Goal: Transaction & Acquisition: Purchase product/service

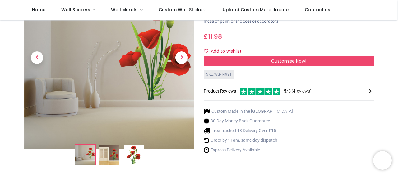
scroll to position [62, 0]
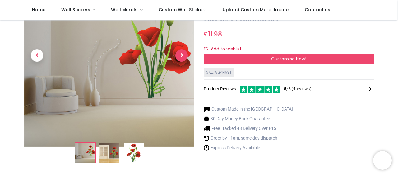
click at [181, 54] on span "Next" at bounding box center [181, 55] width 12 height 12
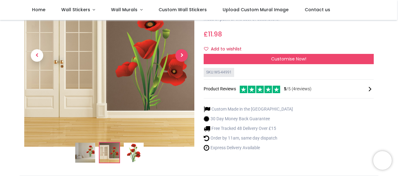
click at [180, 56] on span "Next" at bounding box center [181, 55] width 12 height 12
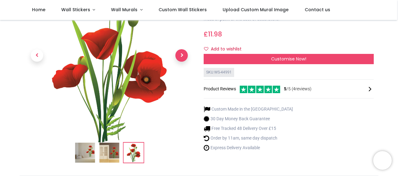
click at [180, 59] on span "Next" at bounding box center [181, 55] width 12 height 12
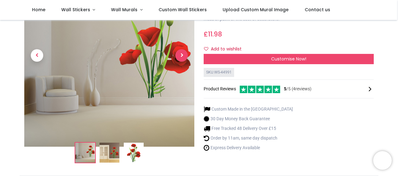
click at [180, 59] on span "Next" at bounding box center [181, 55] width 12 height 12
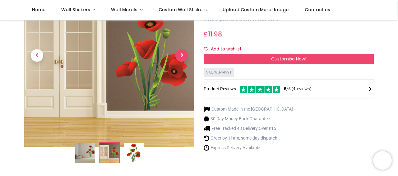
click at [180, 59] on span "Next" at bounding box center [181, 55] width 12 height 12
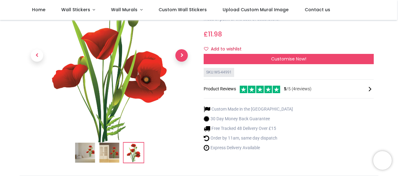
click at [183, 56] on span "Next" at bounding box center [181, 55] width 12 height 12
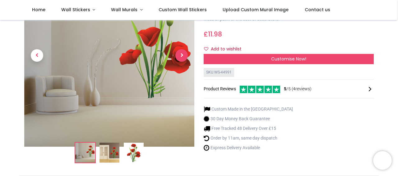
click at [183, 57] on span "Next" at bounding box center [181, 55] width 12 height 12
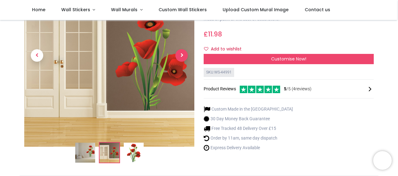
click at [182, 57] on span "Next" at bounding box center [181, 55] width 12 height 12
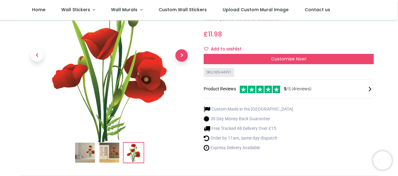
click at [182, 58] on span "Next" at bounding box center [181, 55] width 12 height 12
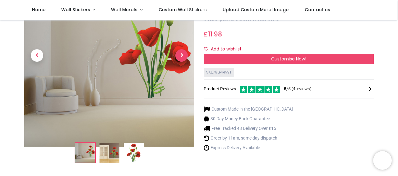
click at [182, 58] on span "Next" at bounding box center [181, 55] width 12 height 12
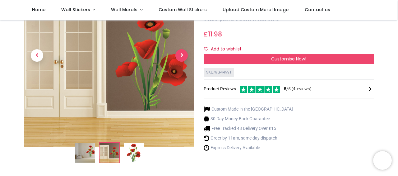
click at [182, 58] on span "Next" at bounding box center [181, 55] width 12 height 12
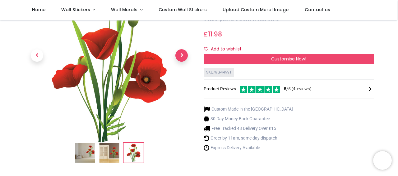
click at [182, 58] on span "Next" at bounding box center [181, 55] width 12 height 12
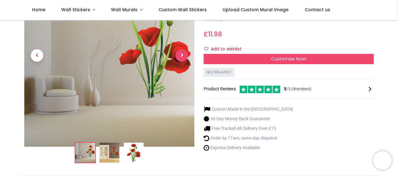
click at [182, 58] on span "Next" at bounding box center [181, 55] width 12 height 12
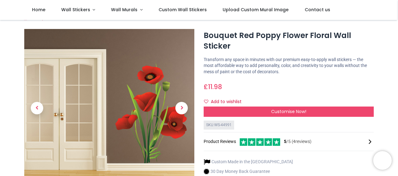
scroll to position [0, 0]
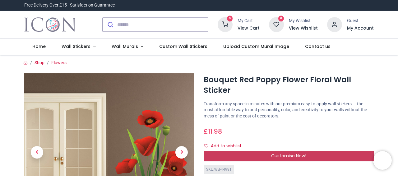
click at [291, 154] on span "Customise Now!" at bounding box center [288, 155] width 35 height 6
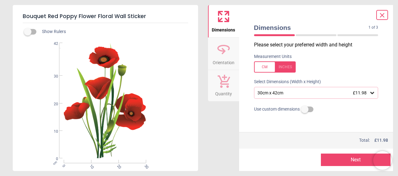
click at [286, 70] on div at bounding box center [275, 66] width 42 height 11
click at [305, 109] on label at bounding box center [305, 109] width 0 height 0
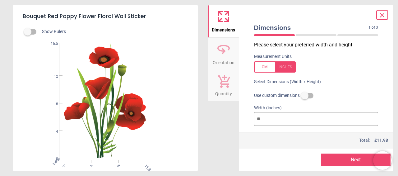
drag, startPoint x: 263, startPoint y: 118, endPoint x: 258, endPoint y: 119, distance: 5.4
click at [258, 119] on input "**" at bounding box center [316, 119] width 124 height 14
type input "**"
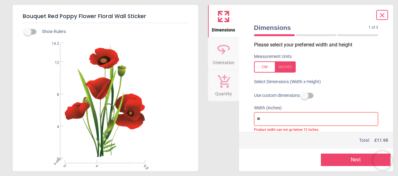
type input "*"
type input "**"
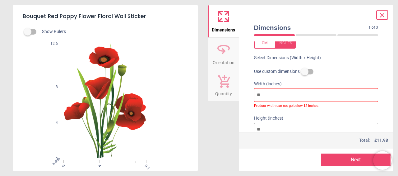
scroll to position [48, 0]
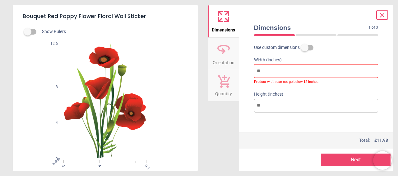
type input "*"
drag, startPoint x: 262, startPoint y: 104, endPoint x: 252, endPoint y: 104, distance: 10.6
click at [252, 104] on div "Height (inches) **" at bounding box center [316, 102] width 134 height 30
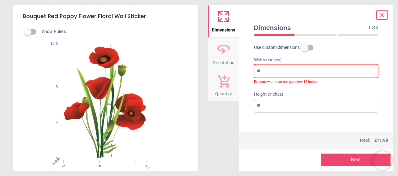
drag, startPoint x: 260, startPoint y: 71, endPoint x: 245, endPoint y: 69, distance: 15.1
click at [246, 69] on div "Dimensions 1 of 3 1 of 4 Please select your preferred width and height Measurem…" at bounding box center [316, 88] width 154 height 166
